Goal: Communication & Community: Answer question/provide support

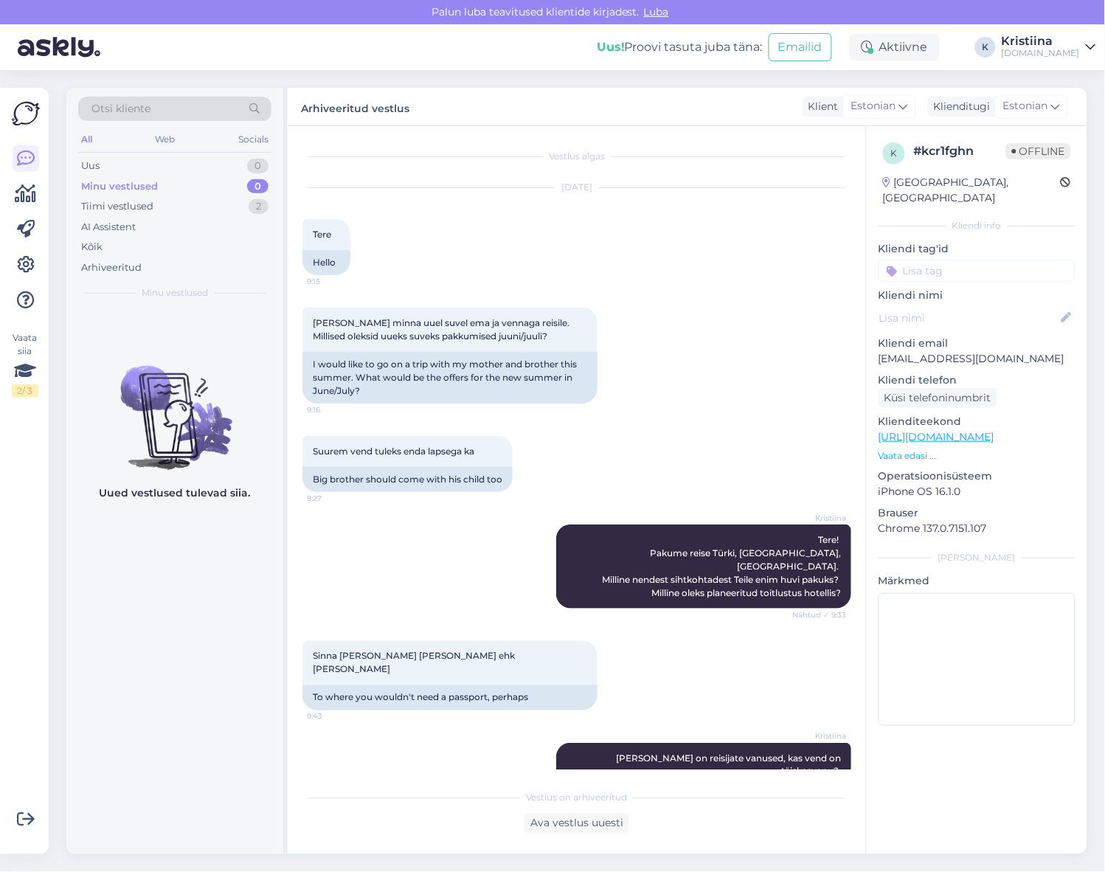
click at [218, 204] on div "Tiimi vestlused 2" at bounding box center [174, 206] width 193 height 21
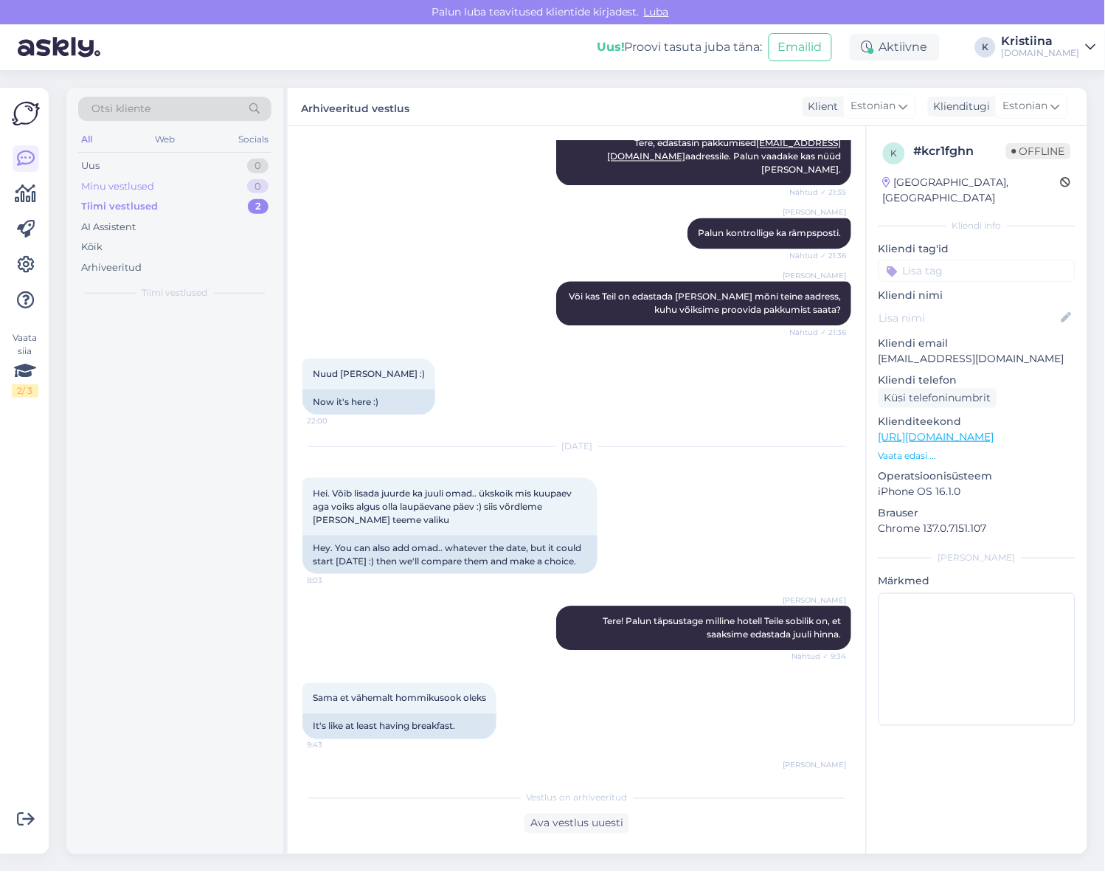
click at [212, 190] on div "Minu vestlused 0" at bounding box center [174, 186] width 193 height 21
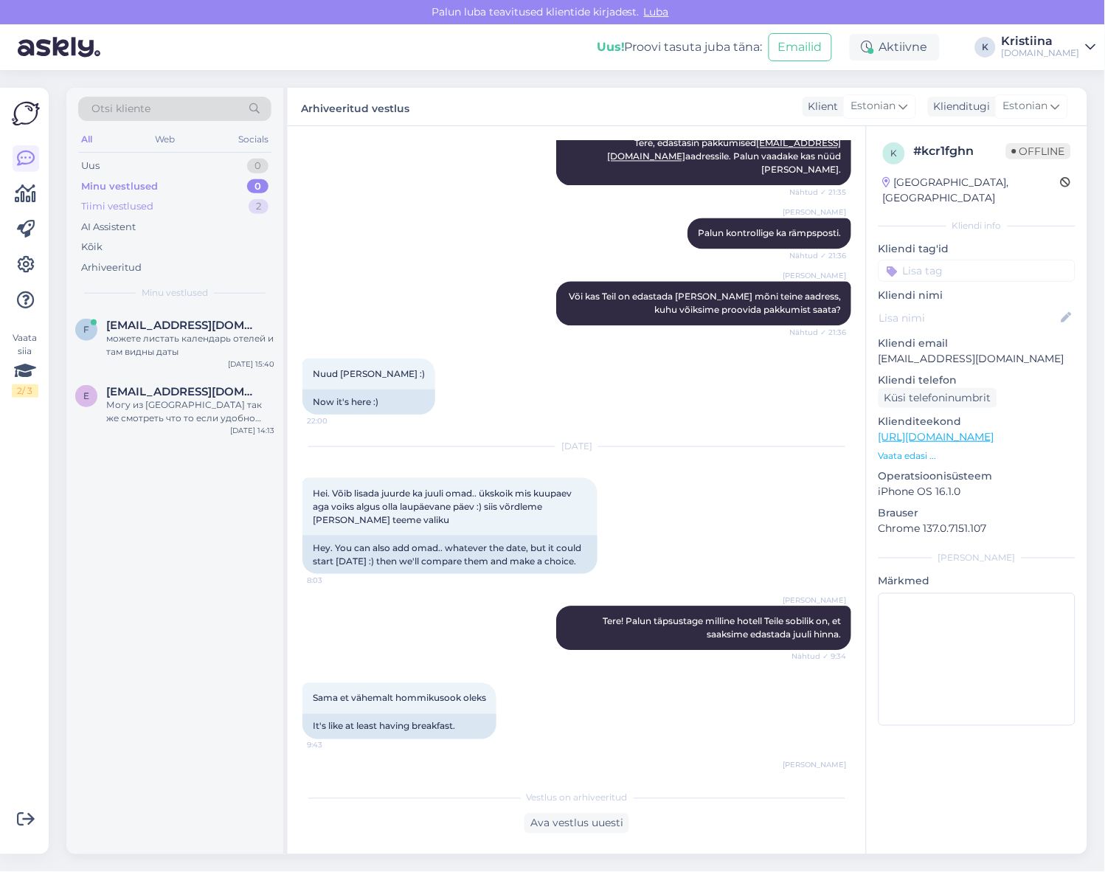
click at [225, 207] on div "Tiimi vestlused 2" at bounding box center [174, 206] width 193 height 21
click at [208, 183] on div "Minu vestlused 0" at bounding box center [174, 186] width 193 height 21
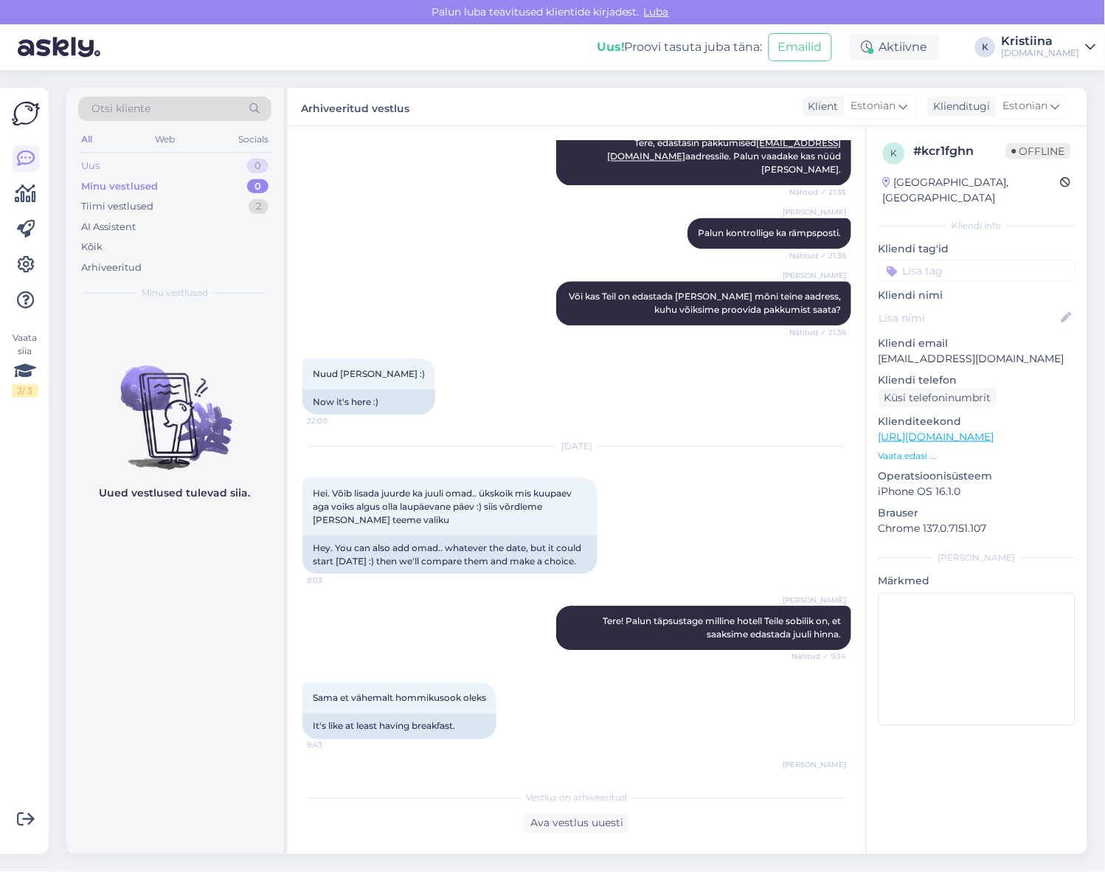
click at [197, 168] on div "Uus 0" at bounding box center [174, 166] width 193 height 21
click at [222, 186] on div "Minu vestlused 0" at bounding box center [174, 186] width 193 height 21
click at [453, 342] on div "Nuud [PERSON_NAME] :) 22:00 Now it's here :)" at bounding box center [576, 386] width 549 height 89
click at [189, 189] on div "Minu vestlused 0" at bounding box center [174, 186] width 193 height 21
click at [185, 208] on div "Tiimi vestlused 2" at bounding box center [174, 206] width 193 height 21
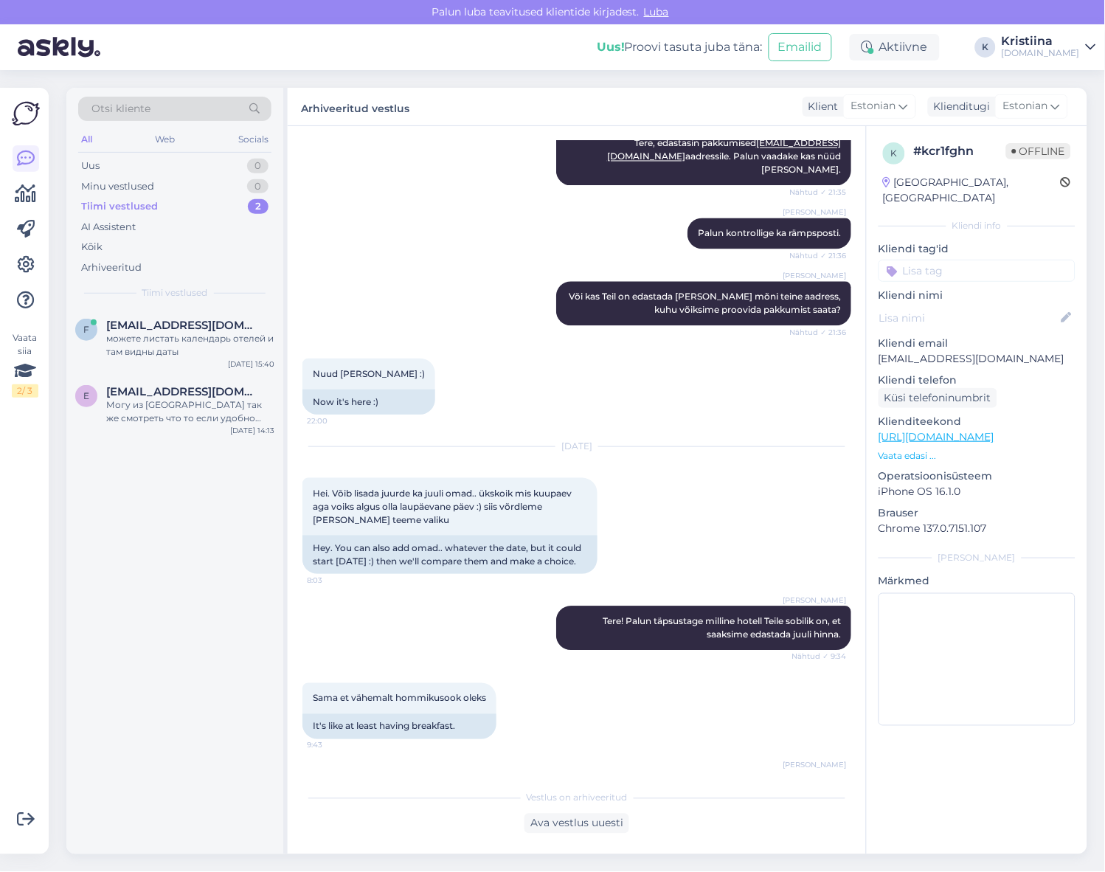
click at [183, 196] on div "Tiimi vestlused 2" at bounding box center [174, 206] width 193 height 21
click at [178, 174] on div "Uus 0" at bounding box center [174, 166] width 193 height 21
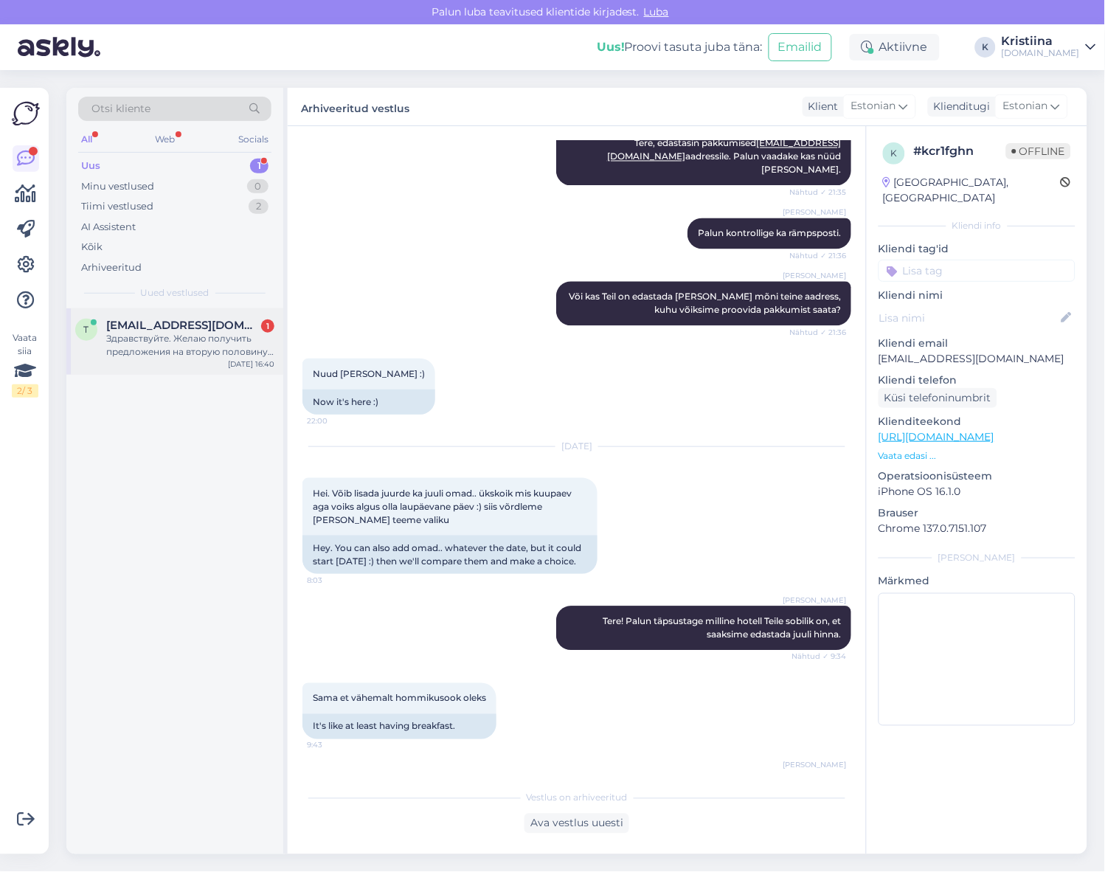
click at [152, 325] on span "[EMAIL_ADDRESS][DOMAIN_NAME]" at bounding box center [182, 325] width 153 height 13
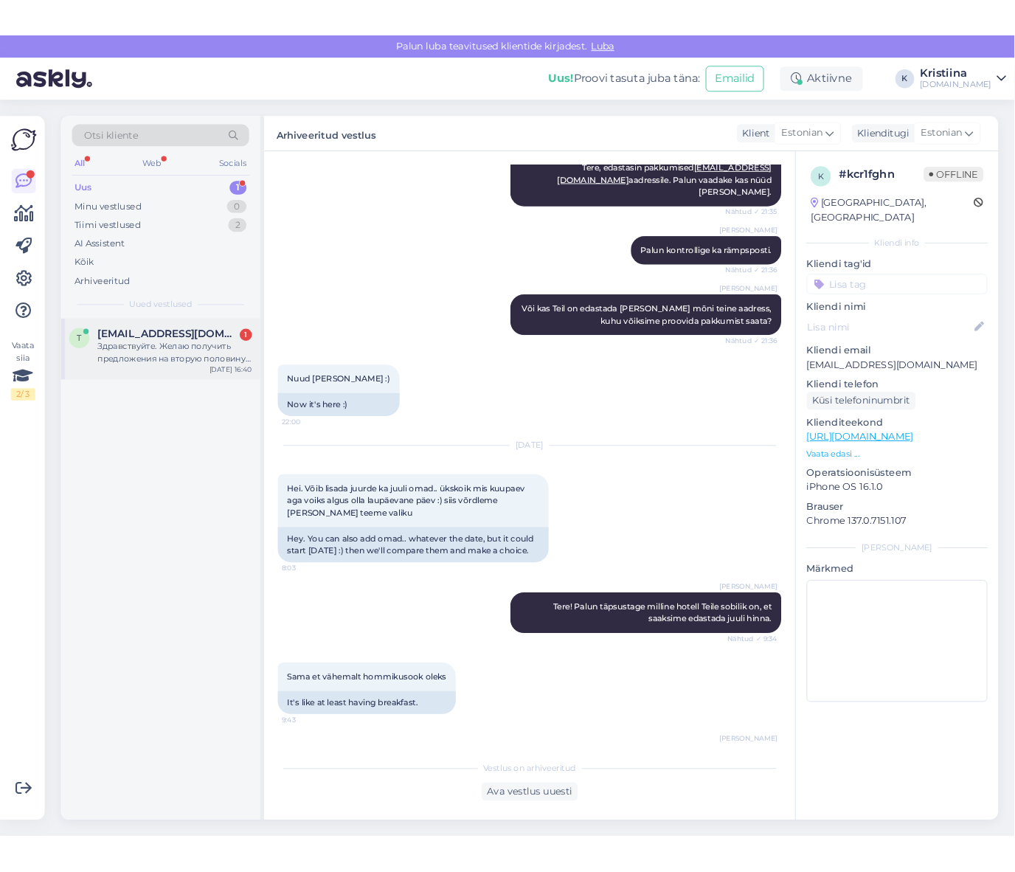
scroll to position [0, 0]
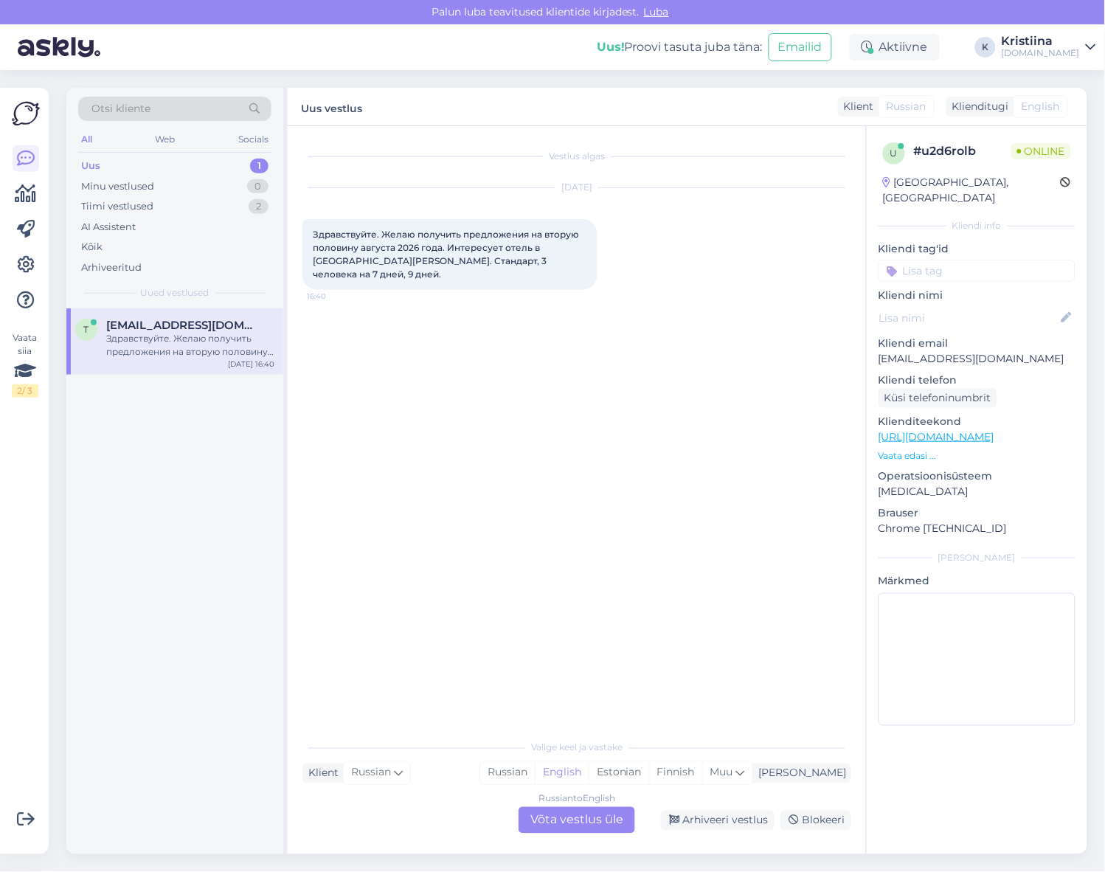
click at [566, 819] on div "Russian to English Võta vestlus üle" at bounding box center [576, 820] width 117 height 27
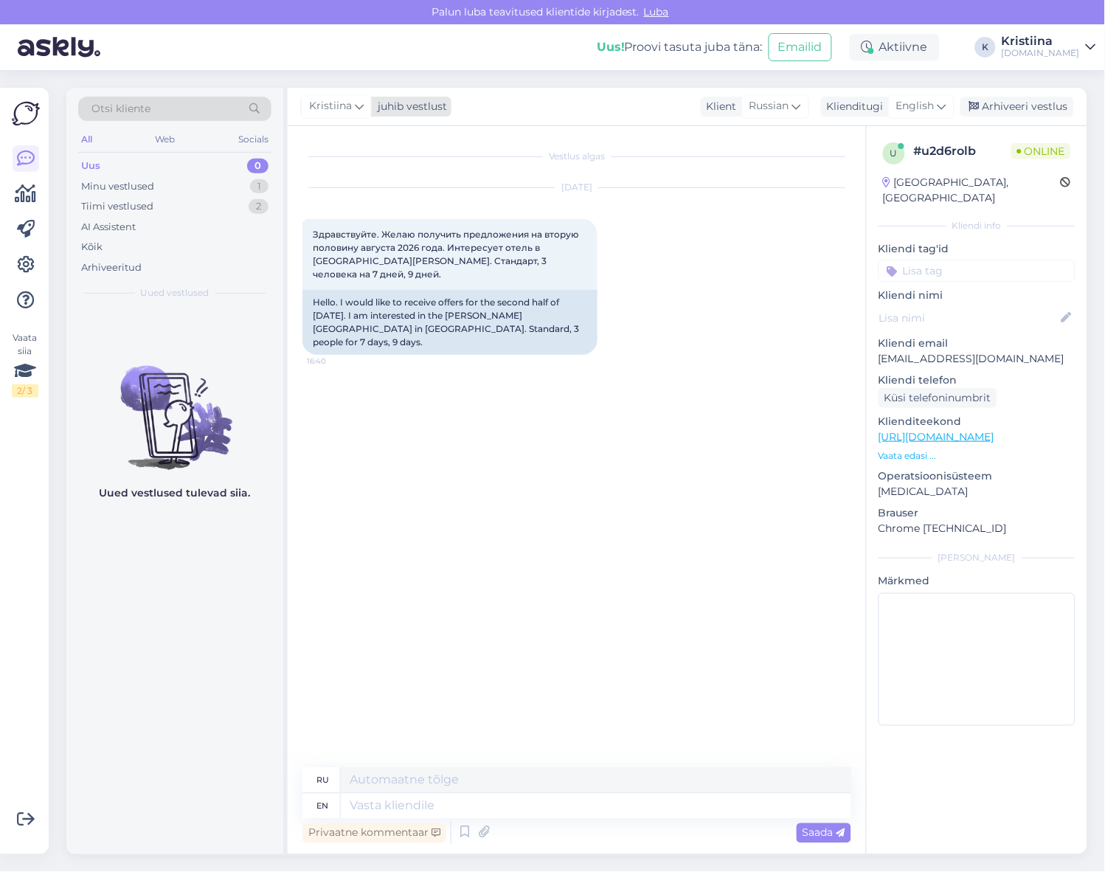
click at [327, 107] on span "Kristiina" at bounding box center [330, 106] width 43 height 16
type input "tat"
click at [330, 172] on div "[PERSON_NAME]" at bounding box center [376, 172] width 127 height 18
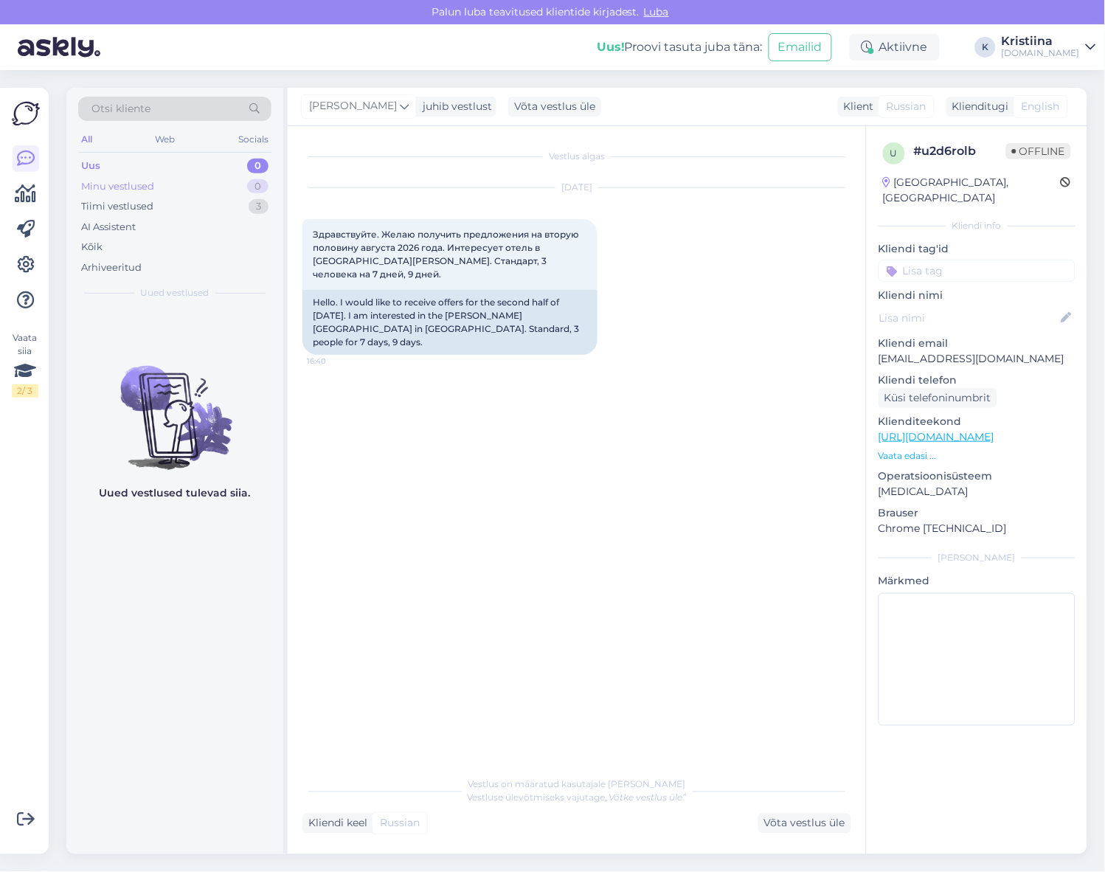
click at [233, 190] on div "Minu vestlused 0" at bounding box center [174, 186] width 193 height 21
click at [224, 217] on div "AI Assistent" at bounding box center [174, 227] width 193 height 21
click at [207, 196] on div "Tiimi vestlused 3" at bounding box center [174, 206] width 193 height 21
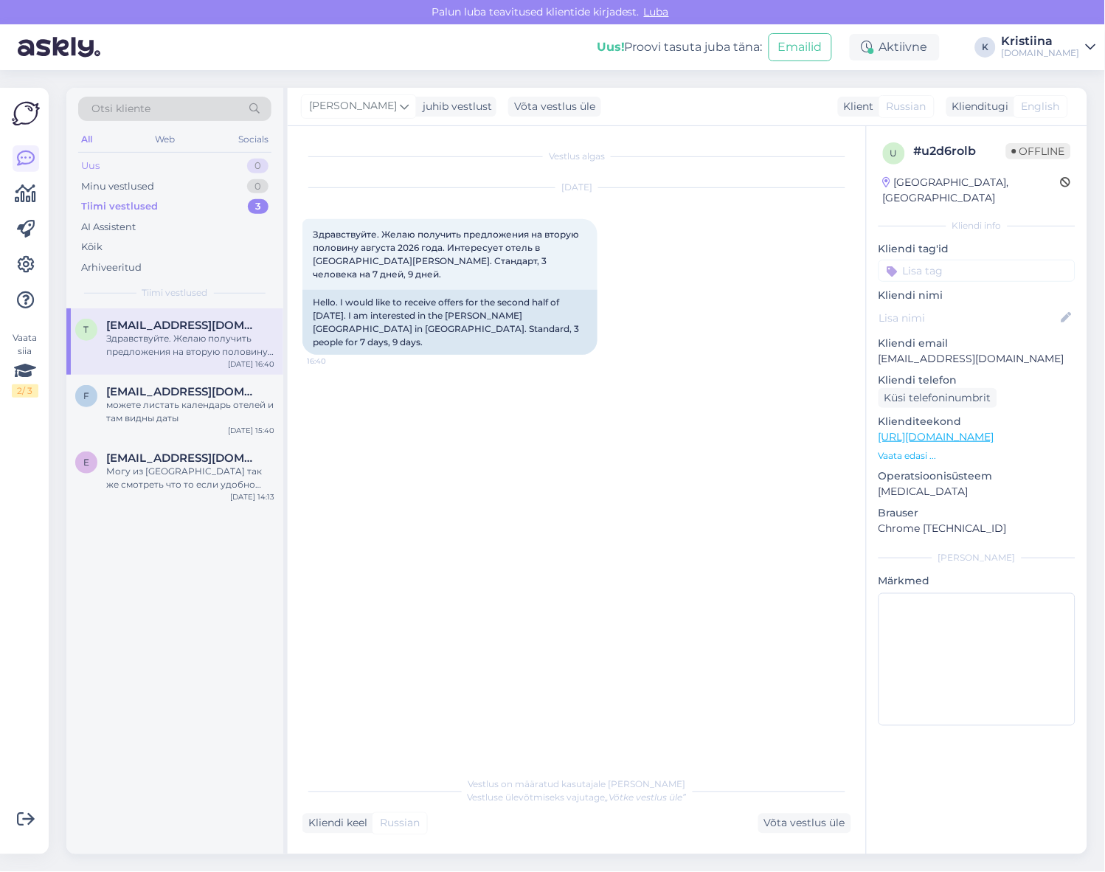
drag, startPoint x: 202, startPoint y: 181, endPoint x: 190, endPoint y: 160, distance: 24.4
click at [202, 180] on div "Minu vestlused 0" at bounding box center [174, 186] width 193 height 21
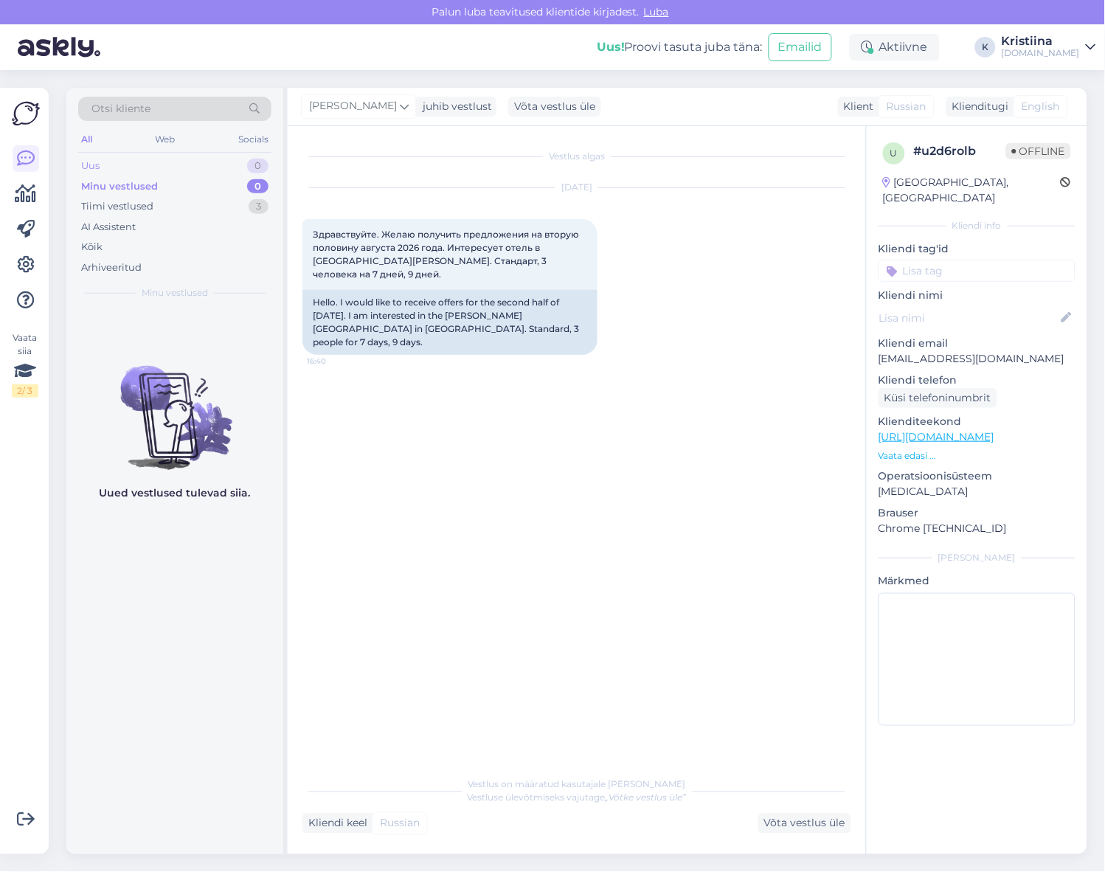
click at [190, 159] on div "Uus 0" at bounding box center [174, 166] width 193 height 21
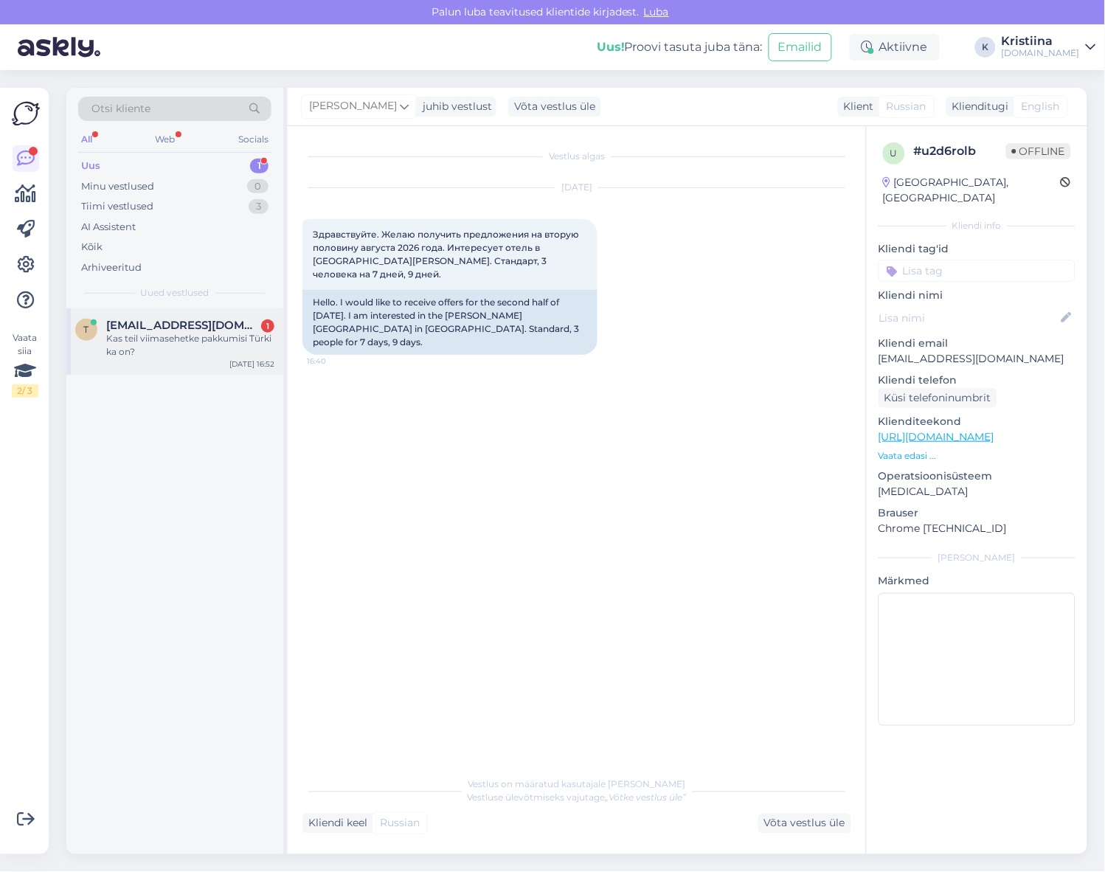
click at [197, 330] on span "[EMAIL_ADDRESS][DOMAIN_NAME]" at bounding box center [182, 325] width 153 height 13
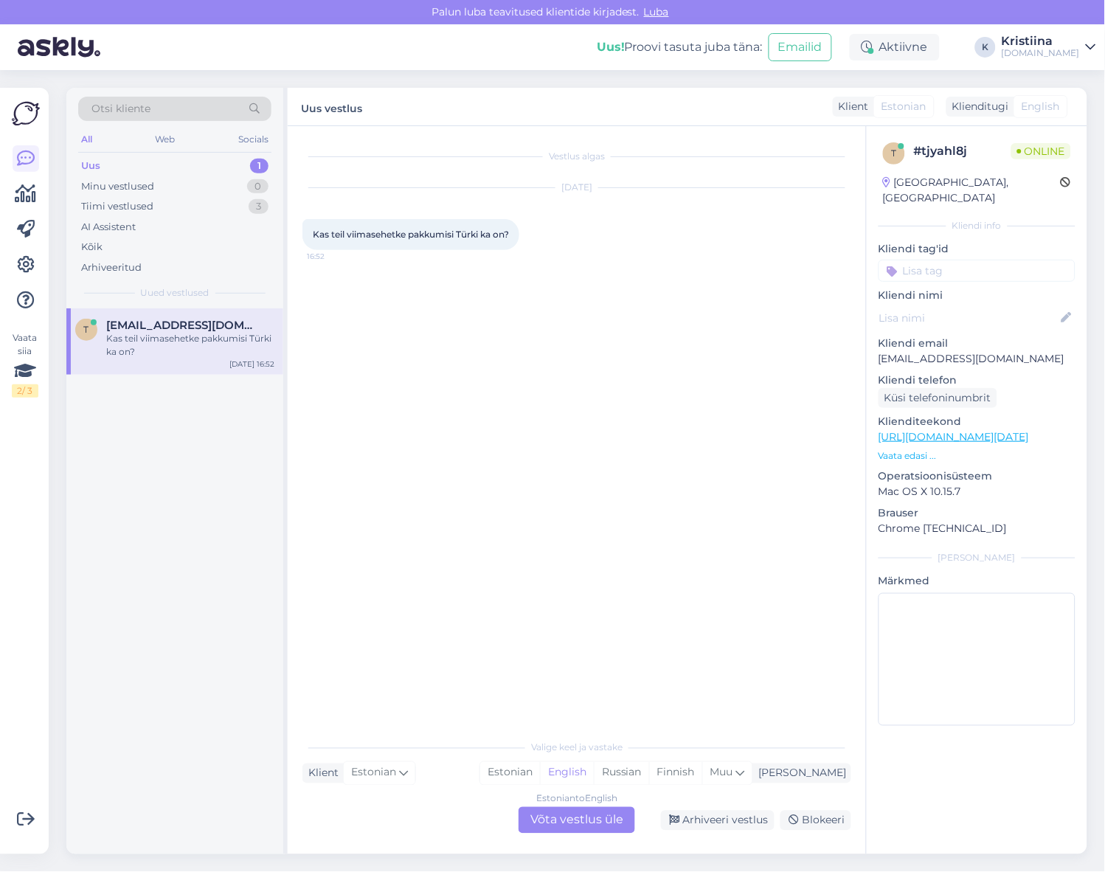
click at [580, 817] on div "Estonian to English Võta vestlus üle" at bounding box center [576, 820] width 117 height 27
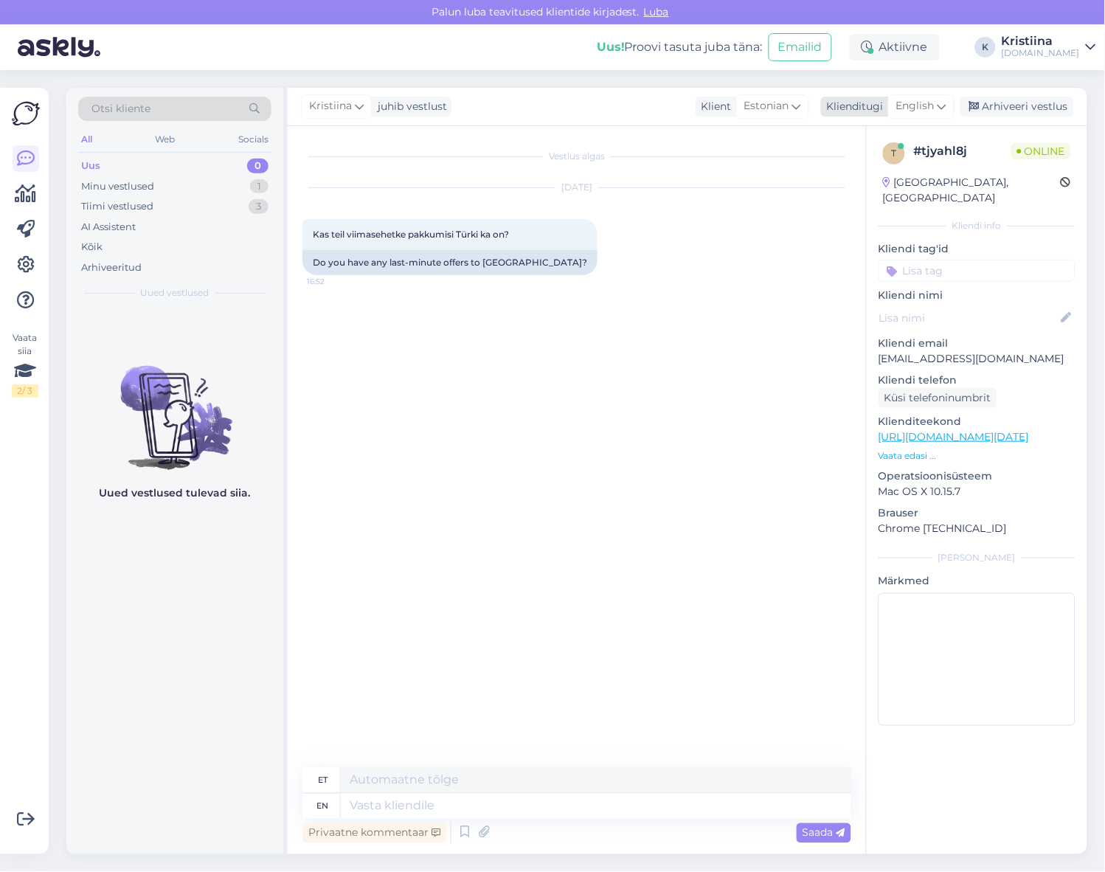
click at [942, 105] on icon at bounding box center [941, 106] width 9 height 16
click at [908, 188] on link "Estonian" at bounding box center [888, 196] width 162 height 24
click at [384, 799] on textarea at bounding box center [576, 803] width 549 height 31
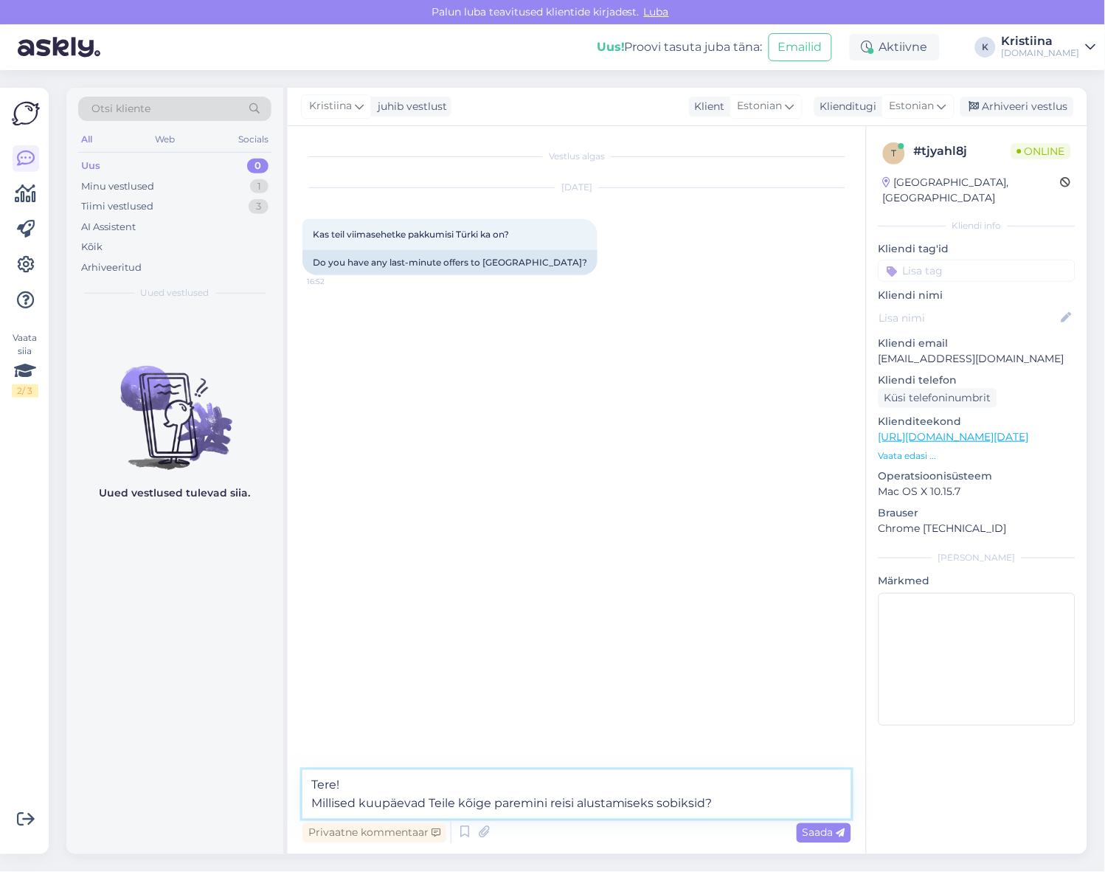
type textarea "Tere! Millised kuupäevad Teile kõige paremini reisi alustamiseks sobiksid?"
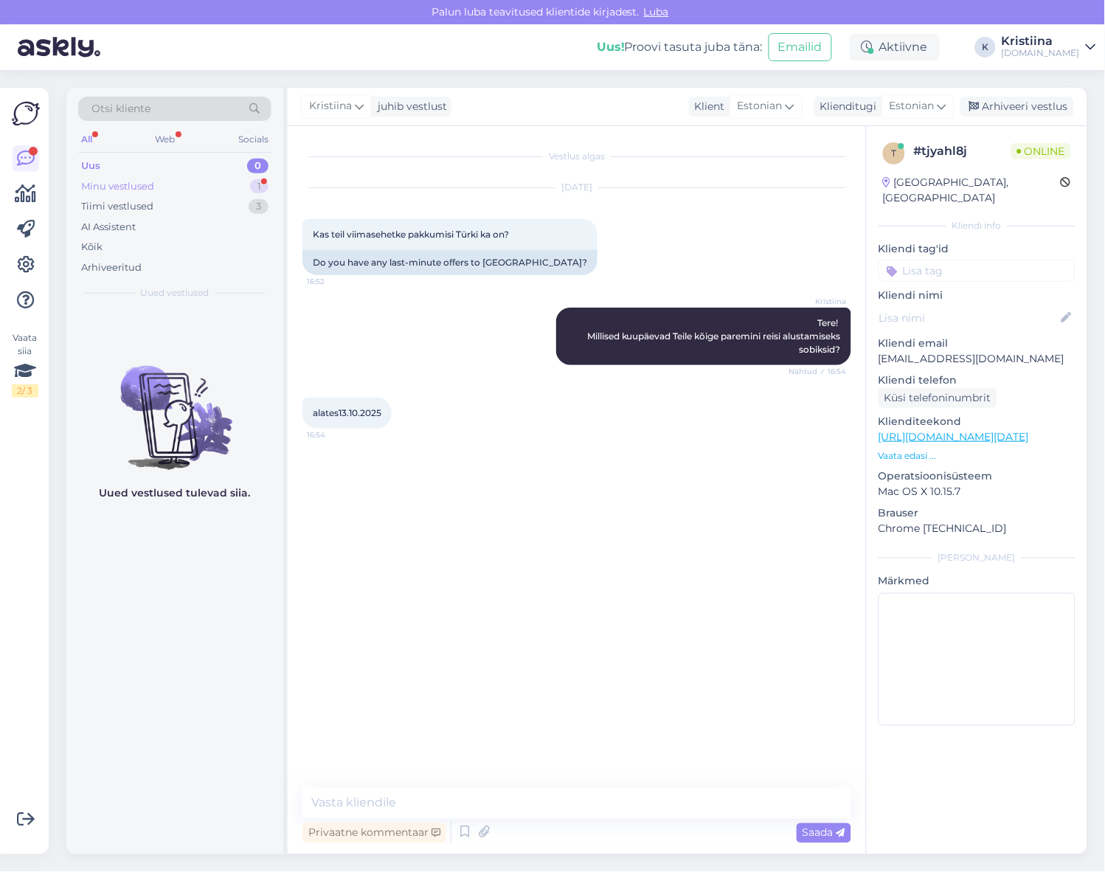
click at [157, 181] on div "Minu vestlused 1" at bounding box center [174, 186] width 193 height 21
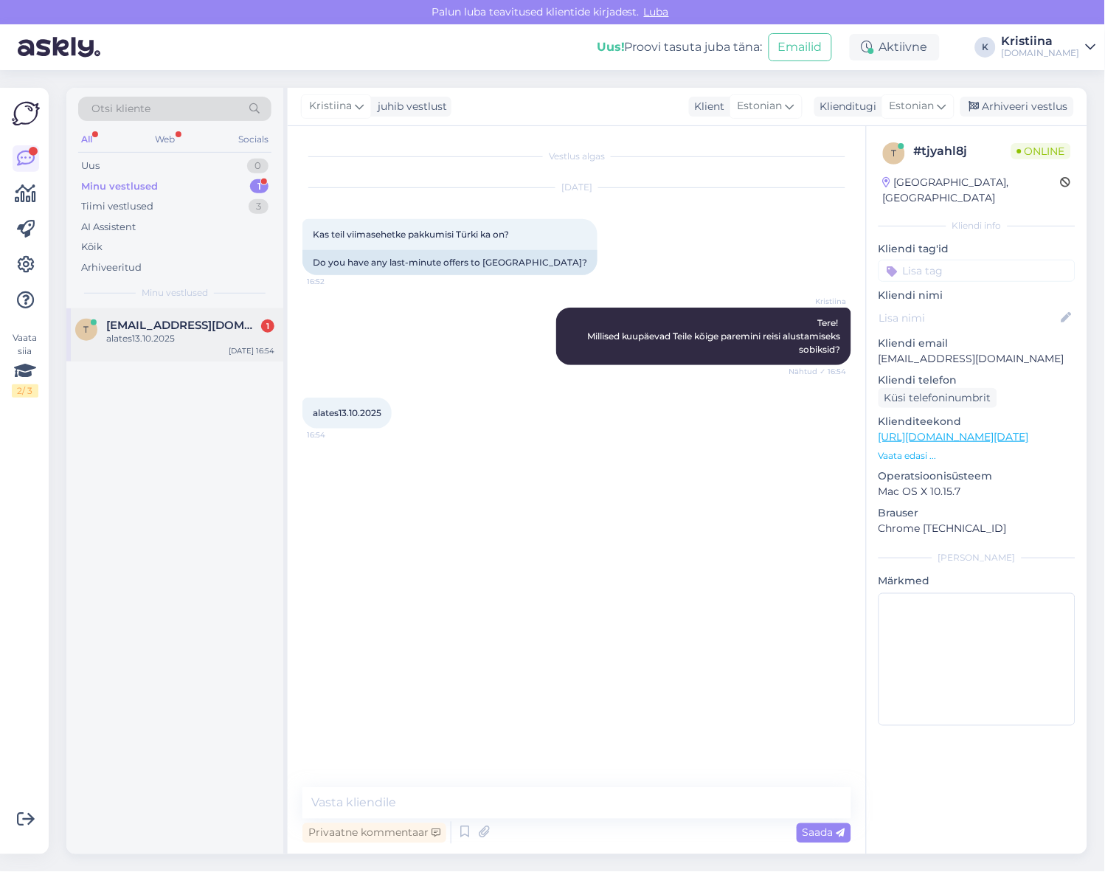
click at [156, 341] on div "alates13.10.2025" at bounding box center [190, 338] width 168 height 13
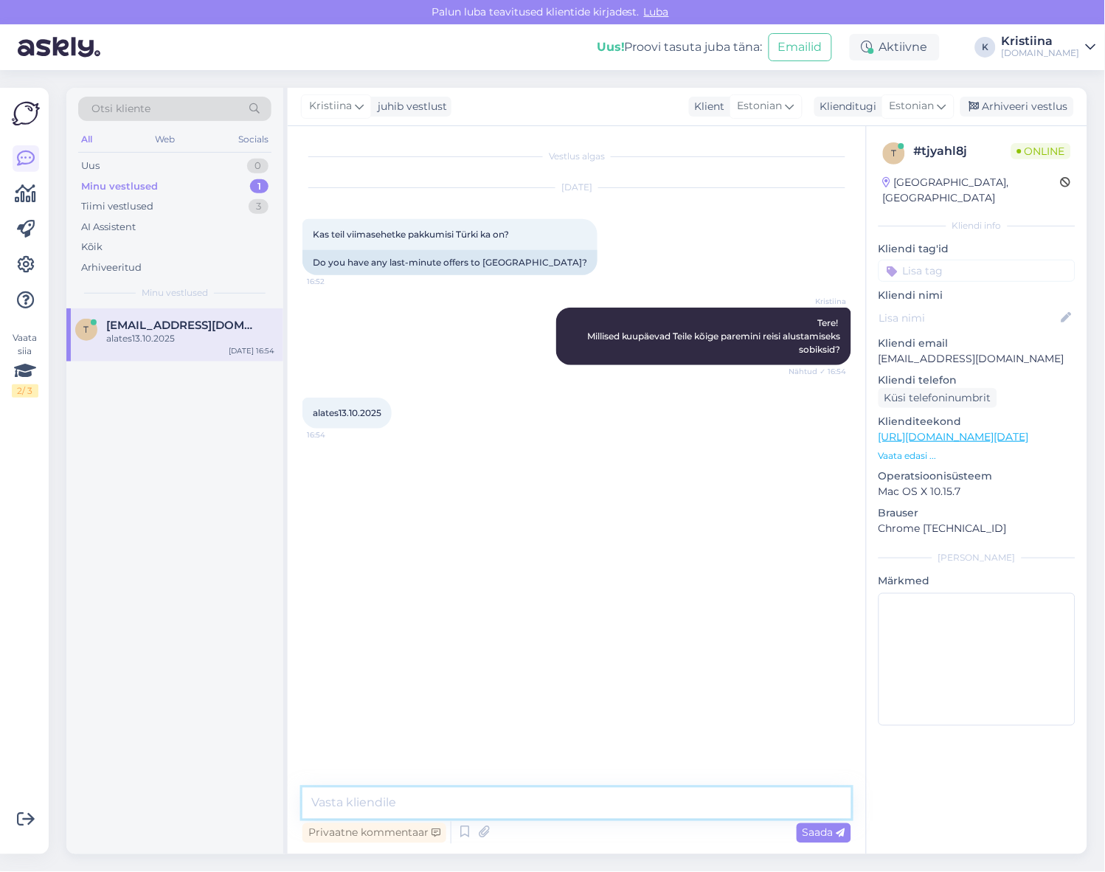
click at [351, 798] on textarea at bounding box center [576, 803] width 549 height 31
type textarea "M"
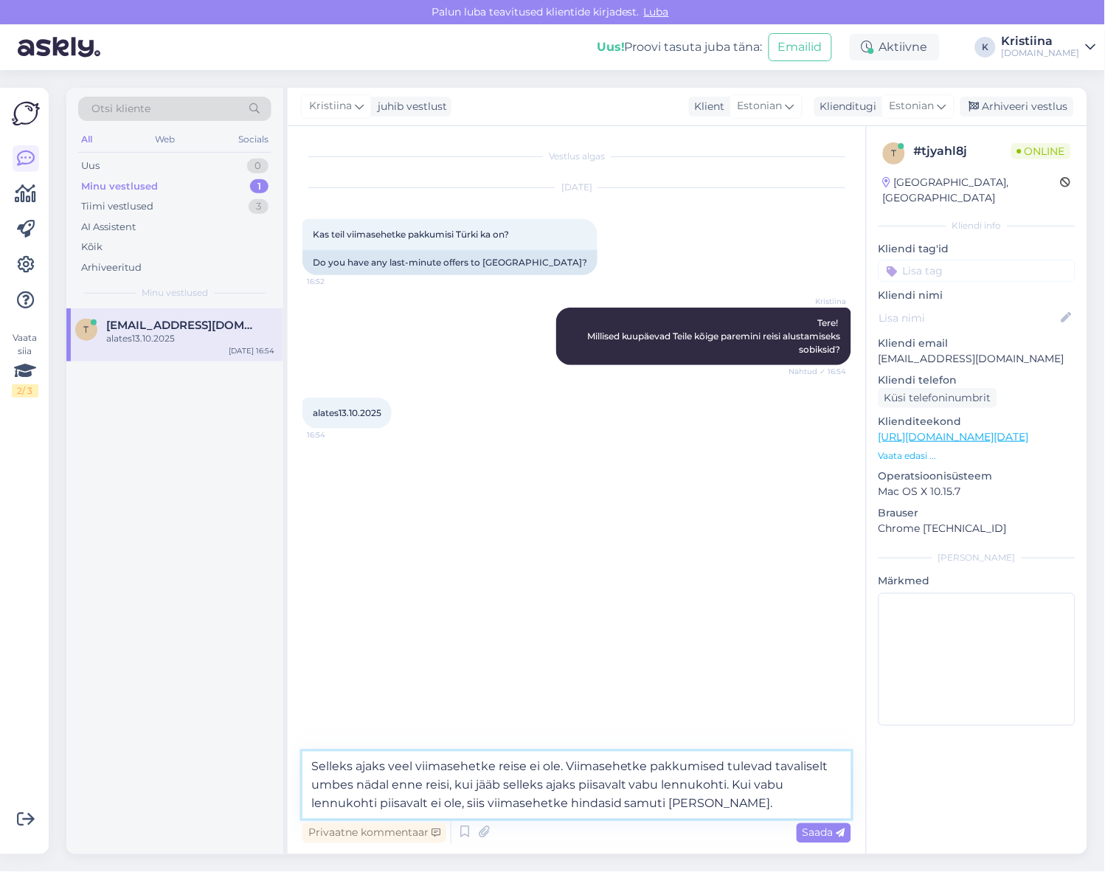
type textarea "Selleks ajaks veel viimasehetke reise ei ole. Viimasehetke pakkumised tulevad t…"
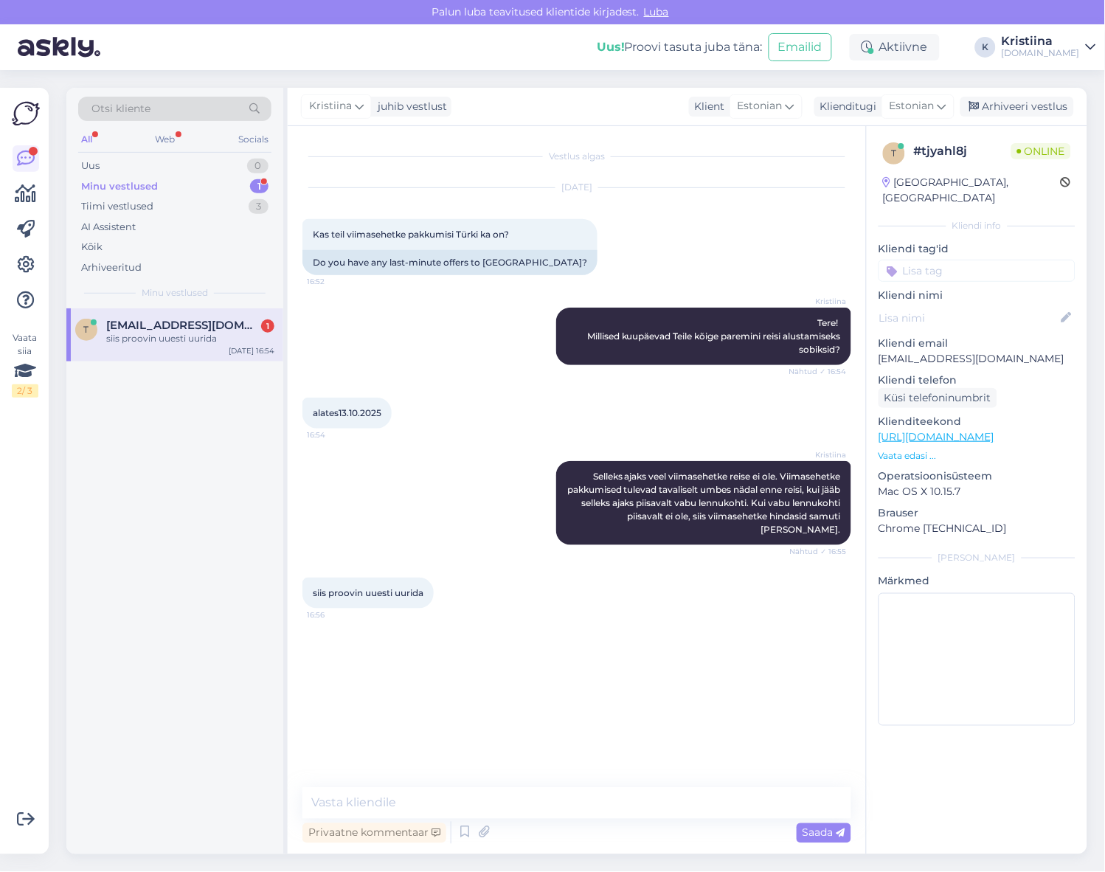
click at [185, 327] on span "[EMAIL_ADDRESS][DOMAIN_NAME]" at bounding box center [182, 325] width 153 height 13
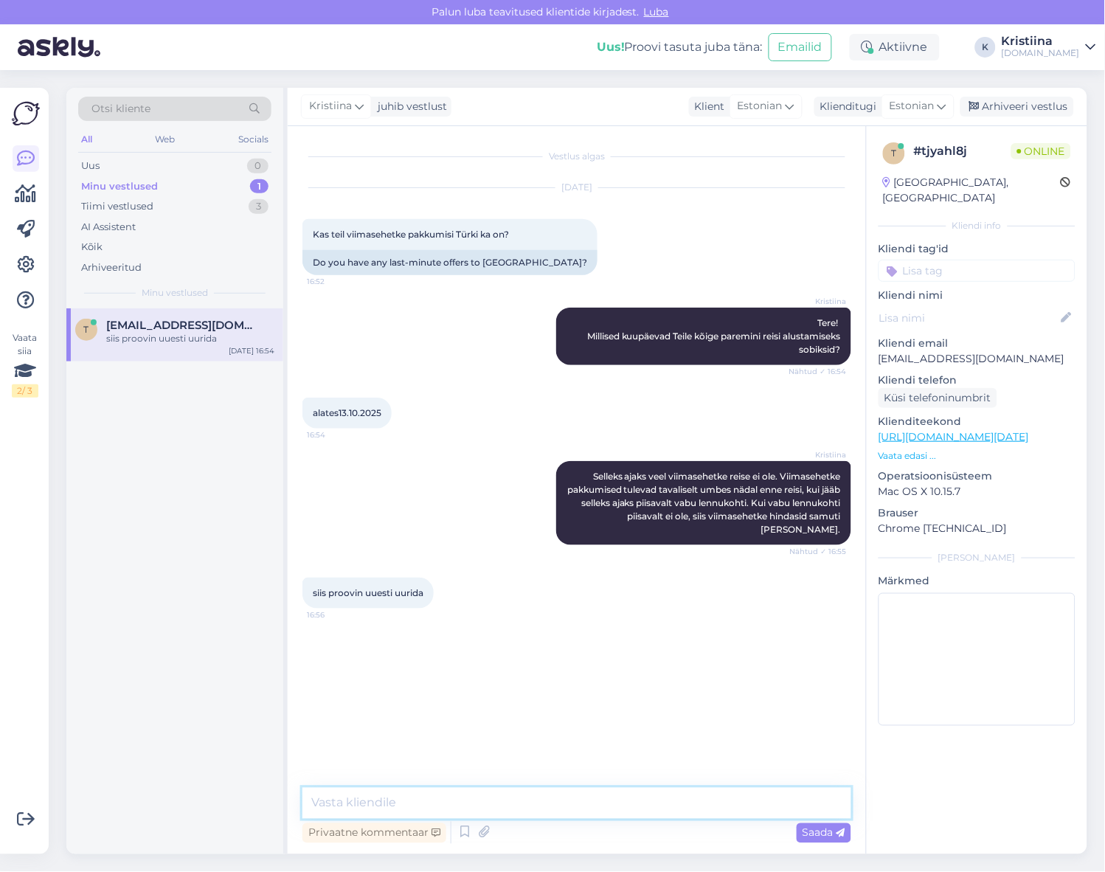
click at [460, 793] on textarea at bounding box center [576, 803] width 549 height 31
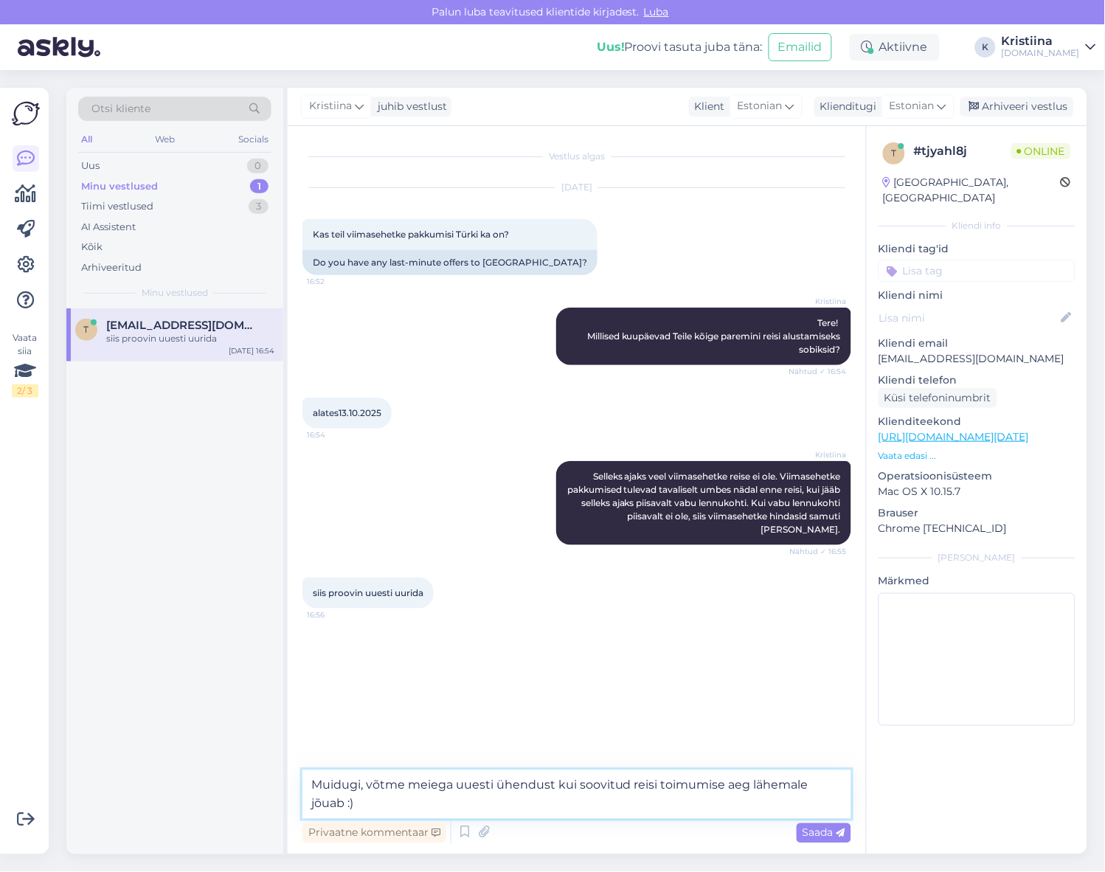
type textarea "Muidugi, võtme meiega uuesti ühendust kui soovitud reisi toimumise aeg lähemale…"
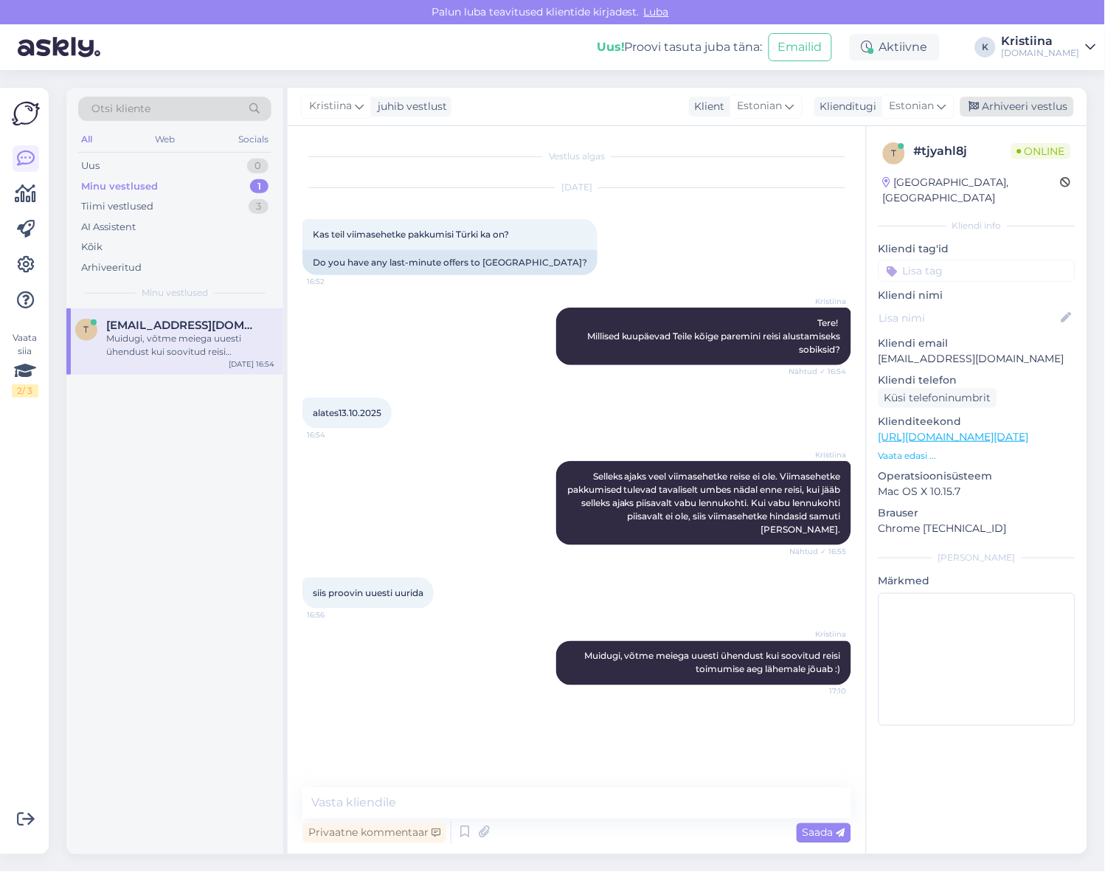
click at [1028, 101] on div "Arhiveeri vestlus" at bounding box center [1017, 107] width 114 height 20
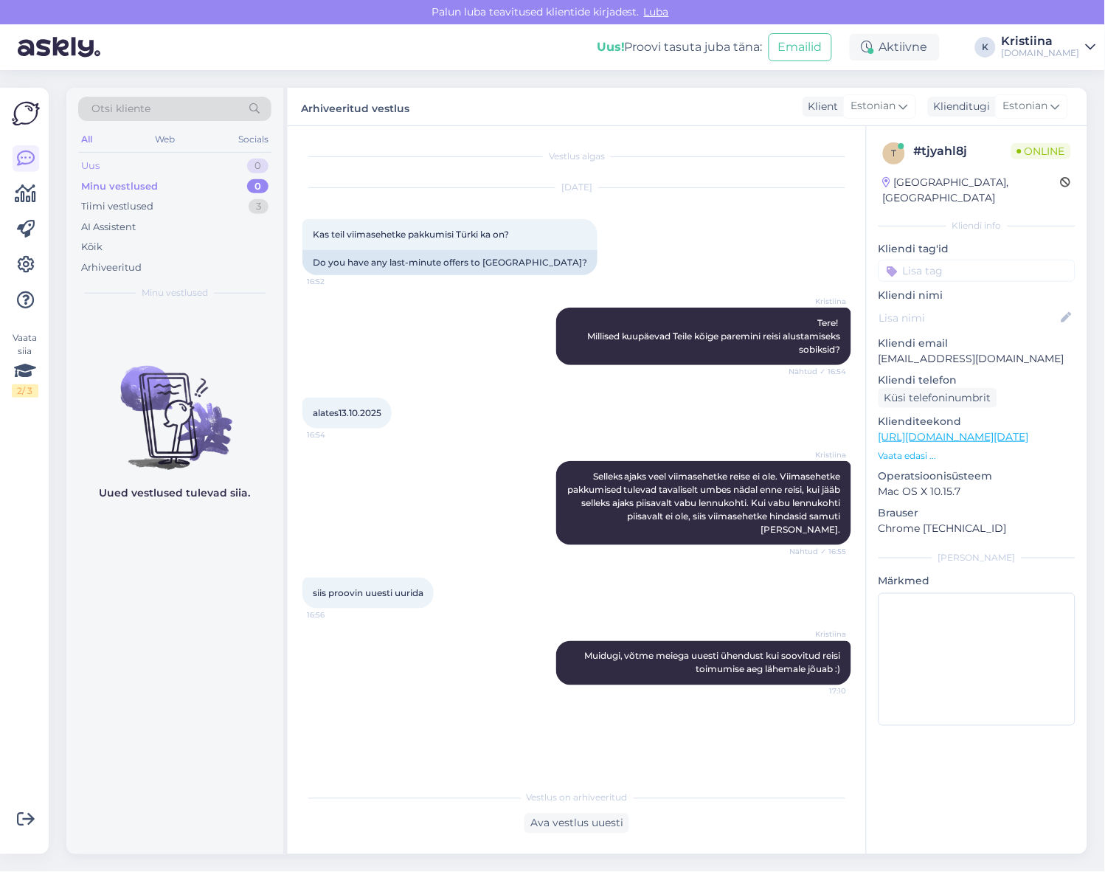
click at [184, 173] on div "Uus 0" at bounding box center [174, 166] width 193 height 21
click at [177, 187] on div "Minu vestlused 0" at bounding box center [174, 186] width 193 height 21
